Goal: Find contact information

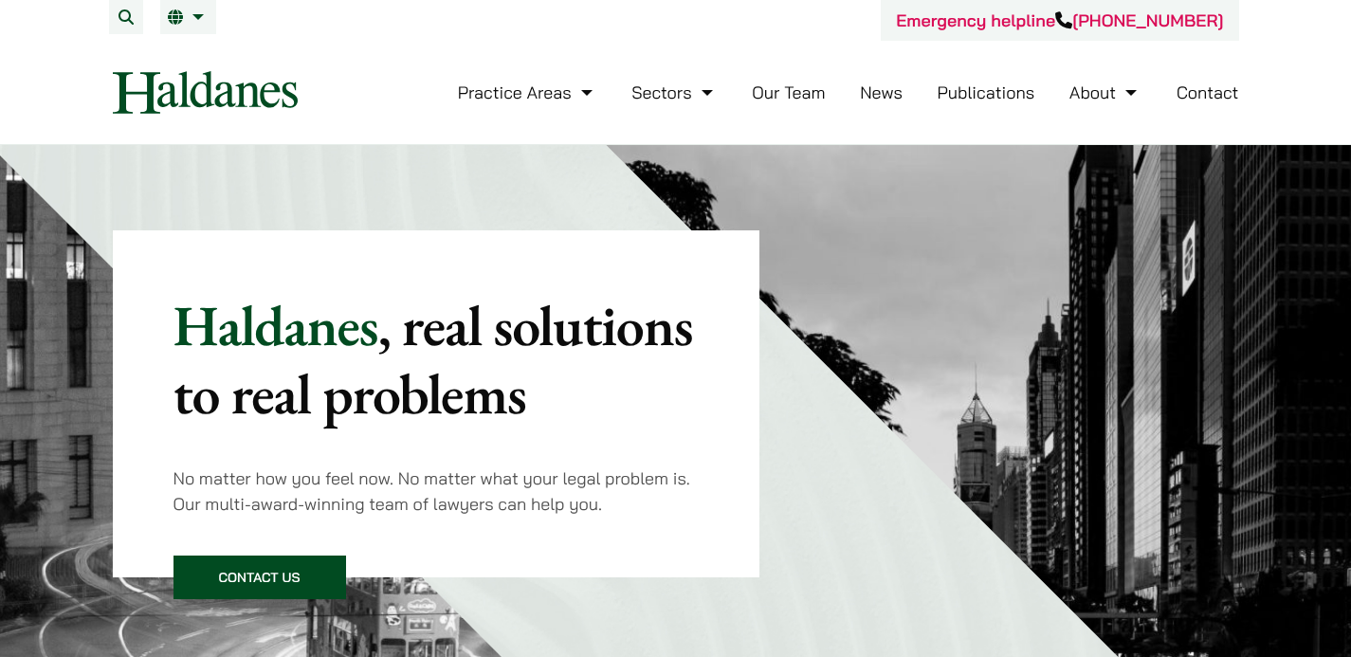
click at [1228, 93] on link "Contact" at bounding box center [1208, 93] width 63 height 22
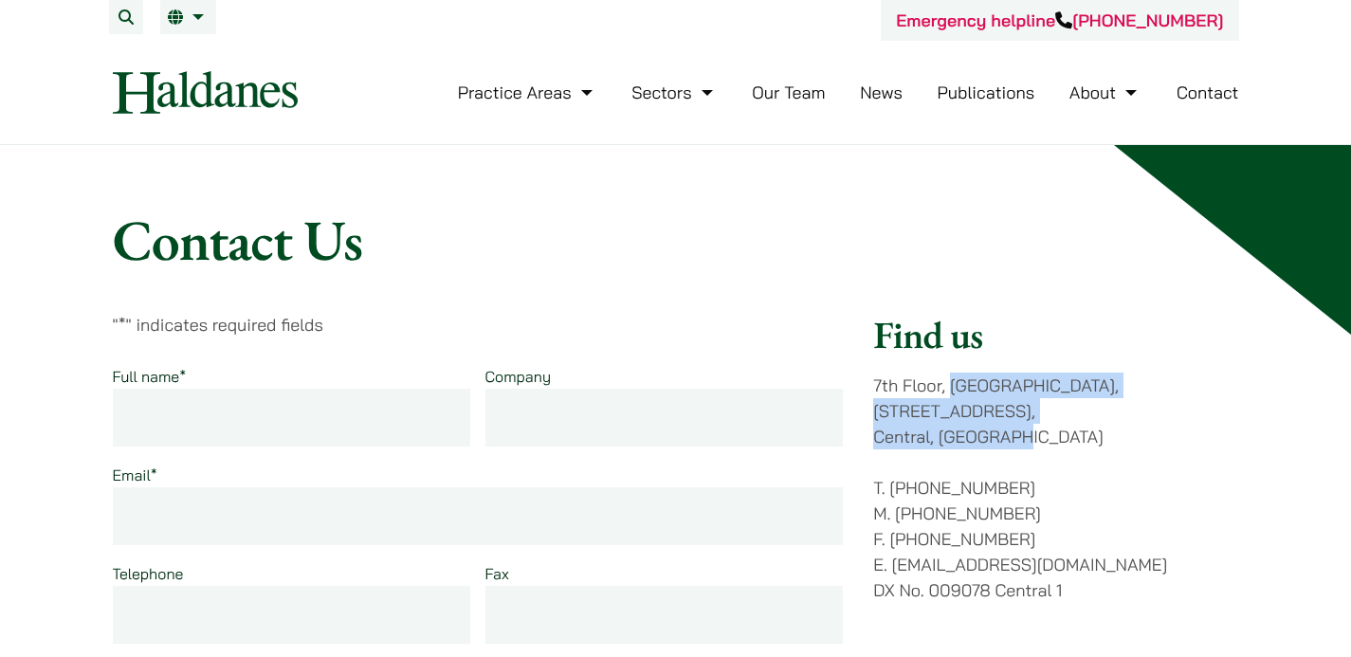
drag, startPoint x: 940, startPoint y: 418, endPoint x: 951, endPoint y: 385, distance: 35.1
click at [952, 385] on p "[STREET_ADDRESS]" at bounding box center [1055, 411] width 365 height 77
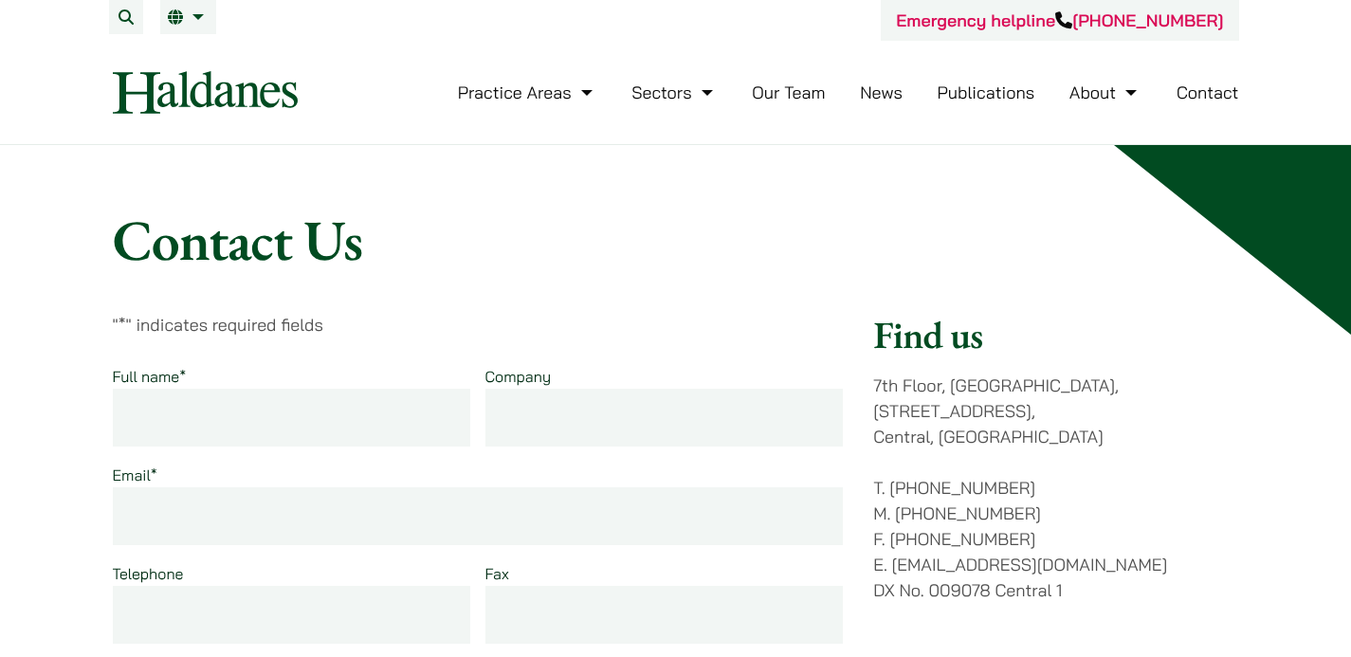
click at [207, 52] on nav "Practice Areas Antitrust and Competition Law Civil Litigation & Dispute Resolut…" at bounding box center [676, 92] width 1126 height 103
click at [231, 82] on img at bounding box center [205, 92] width 185 height 43
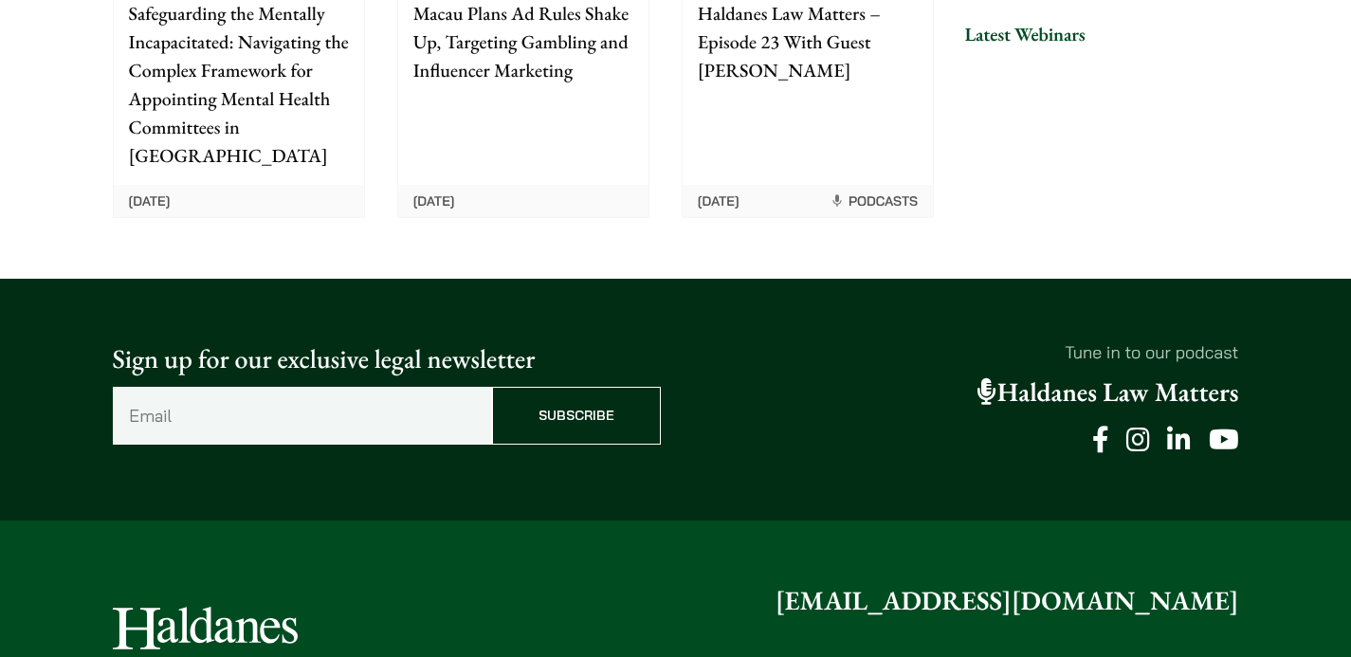
scroll to position [5028, 0]
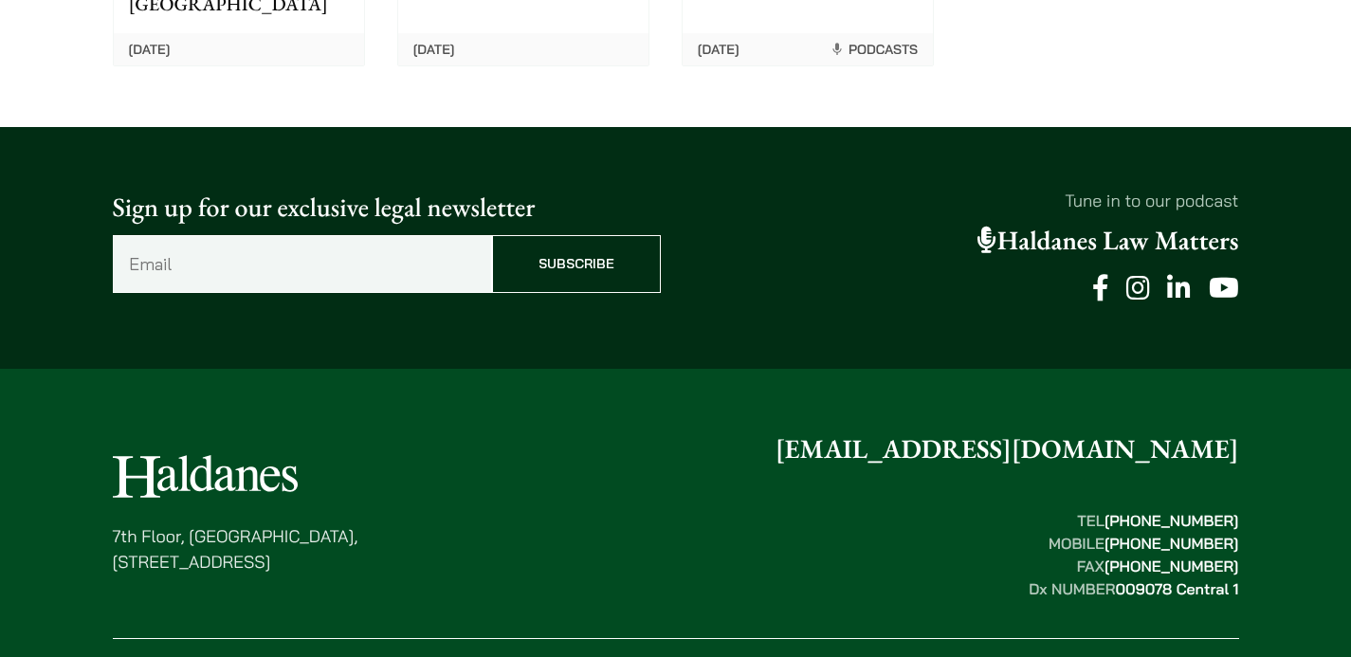
click at [1144, 275] on icon at bounding box center [1138, 288] width 24 height 27
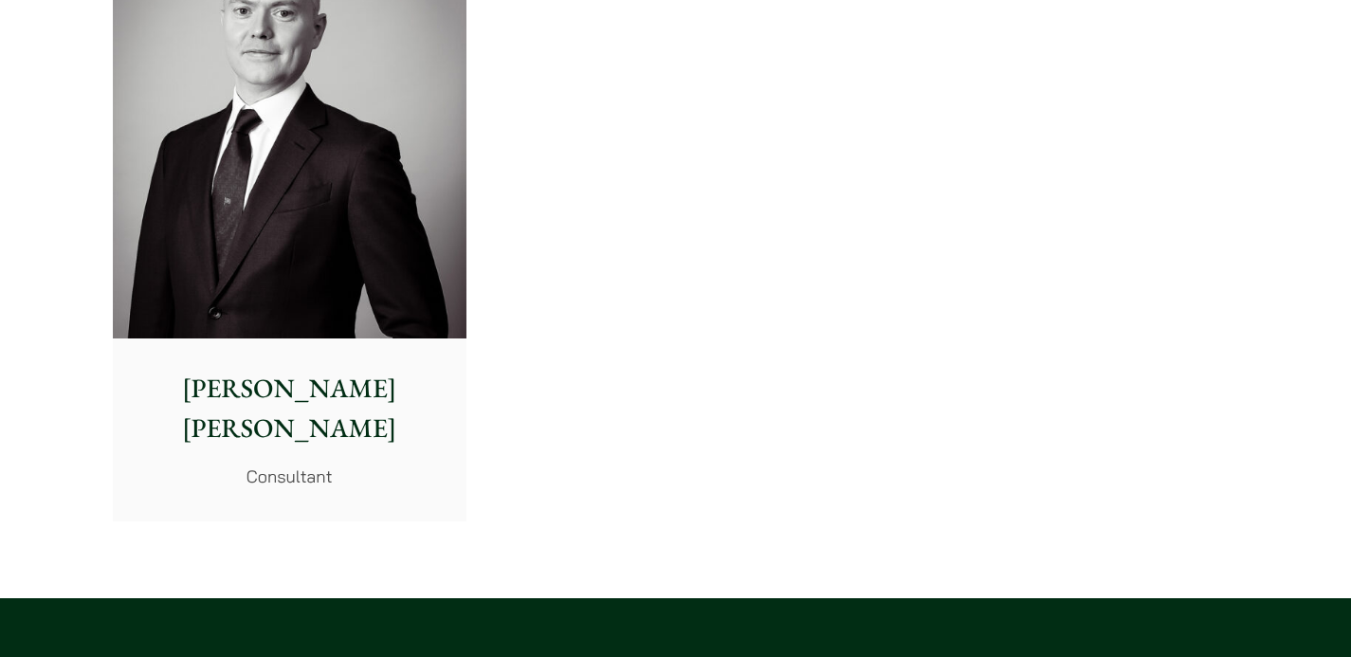
scroll to position [10600, 0]
